Goal: Task Accomplishment & Management: Manage account settings

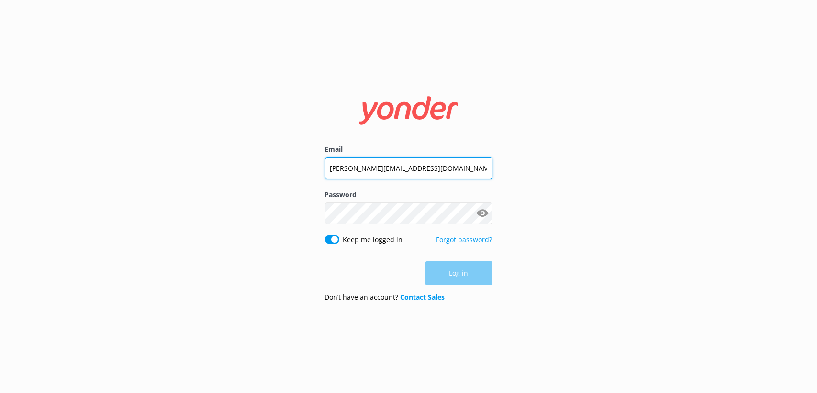
click at [419, 167] on input "[PERSON_NAME][EMAIL_ADDRESS][DOMAIN_NAME]" at bounding box center [409, 169] width 168 height 22
type input "[EMAIL_ADDRESS][DOMAIN_NAME]"
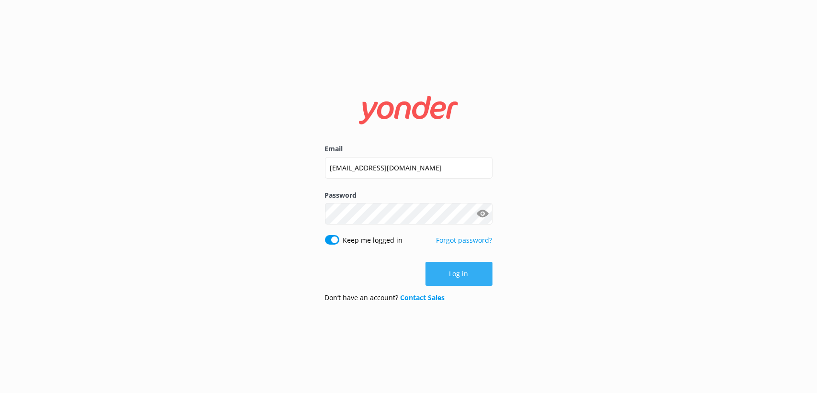
click at [470, 274] on button "Log in" at bounding box center [459, 274] width 67 height 24
